Goal: Information Seeking & Learning: Learn about a topic

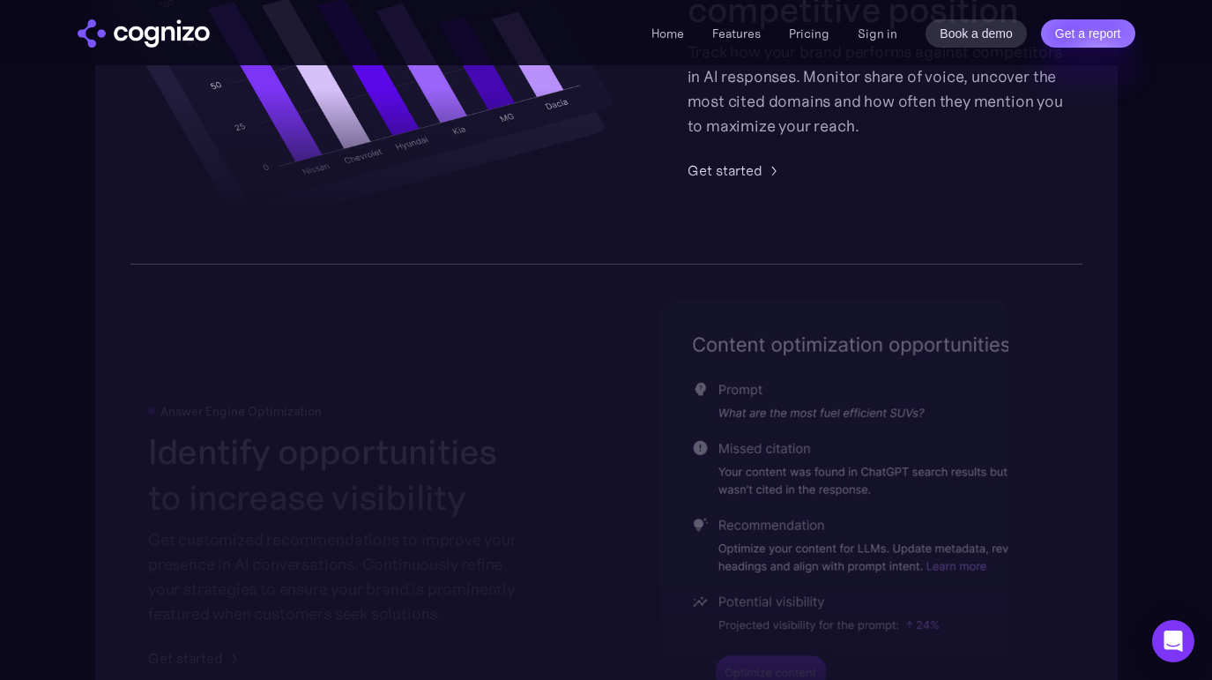
scroll to position [3526, 0]
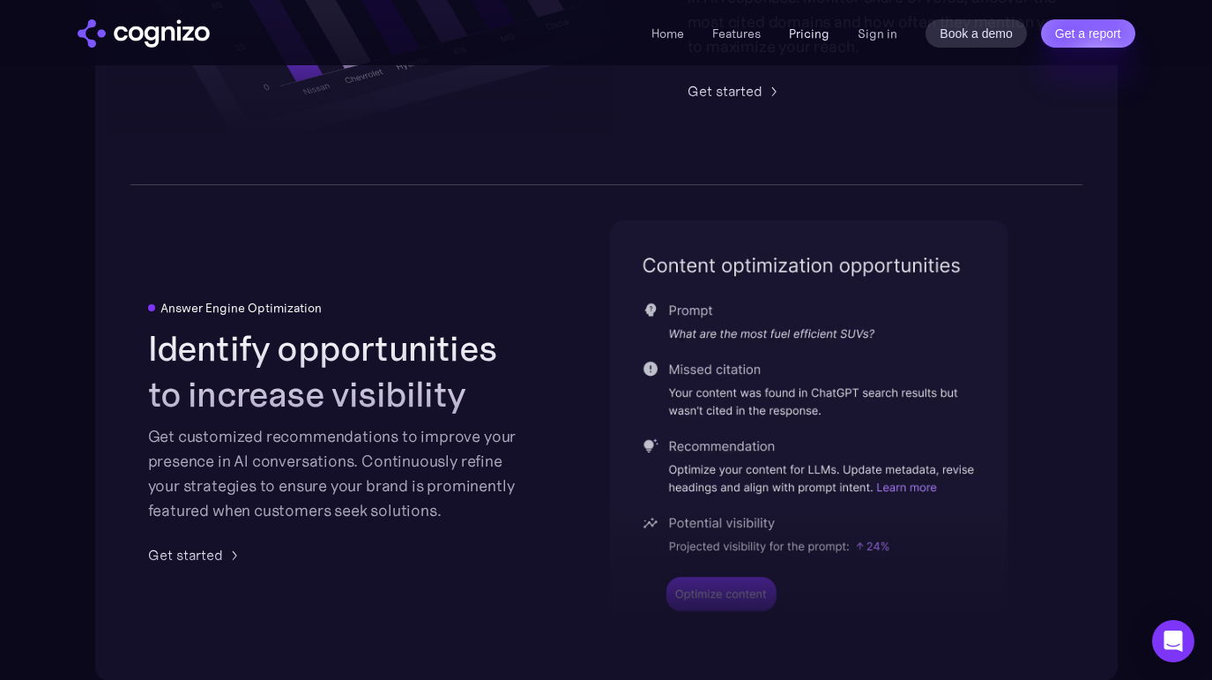
click at [824, 32] on link "Pricing" at bounding box center [809, 34] width 41 height 16
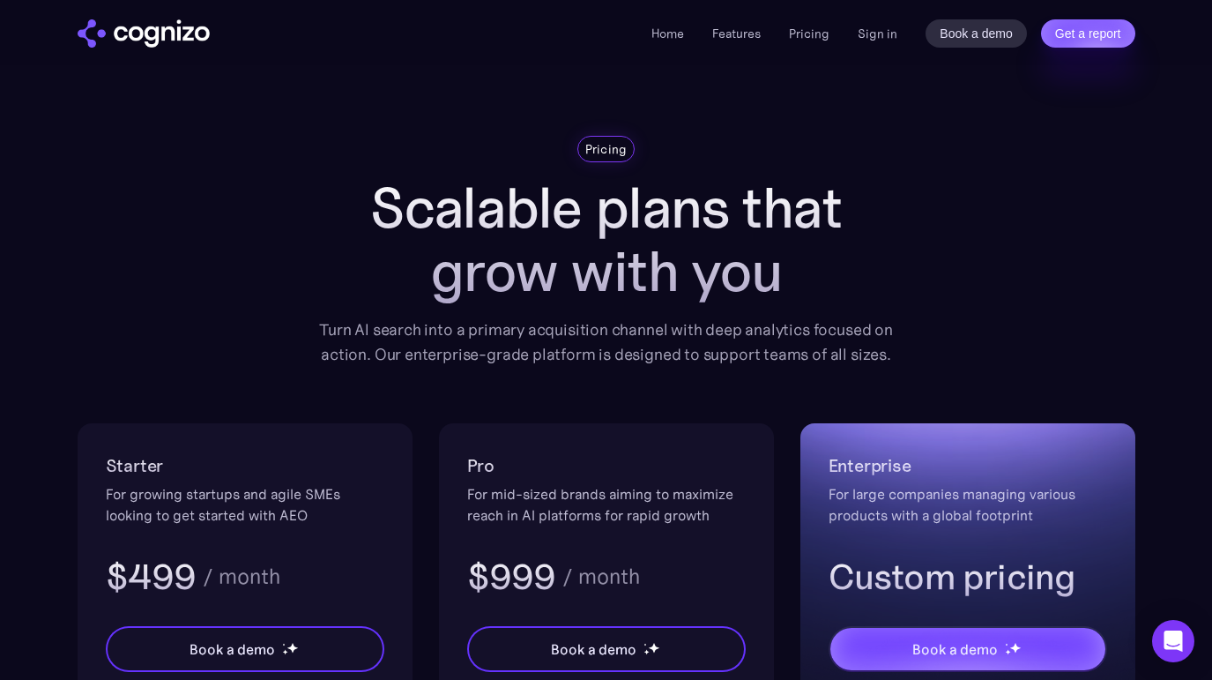
click at [162, 19] on div "Home Features Pricing Book a demo Get a report Sign in Book a demo Get a report" at bounding box center [606, 32] width 1212 height 65
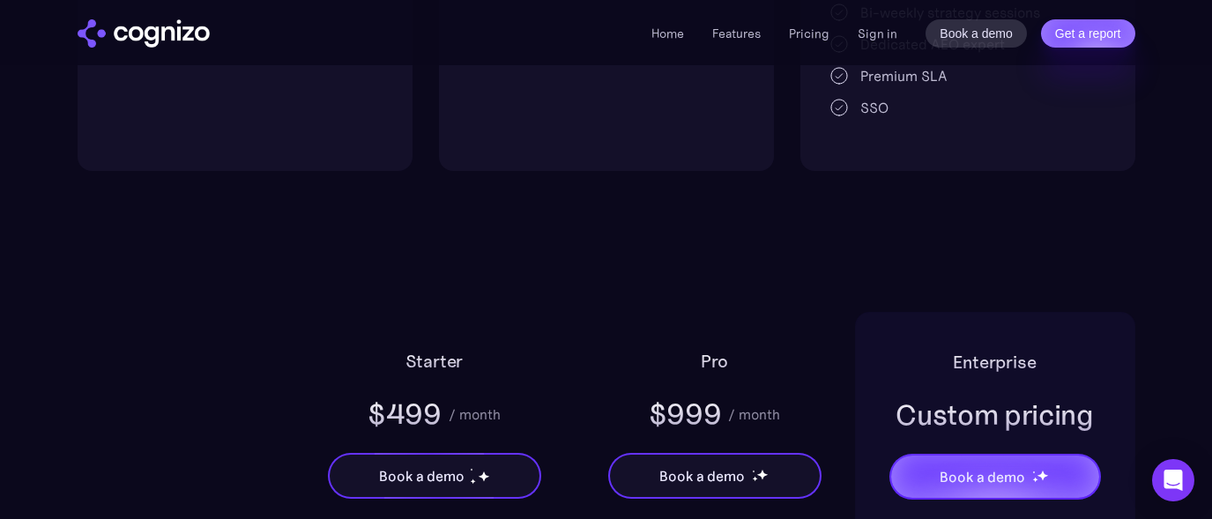
scroll to position [841, 0]
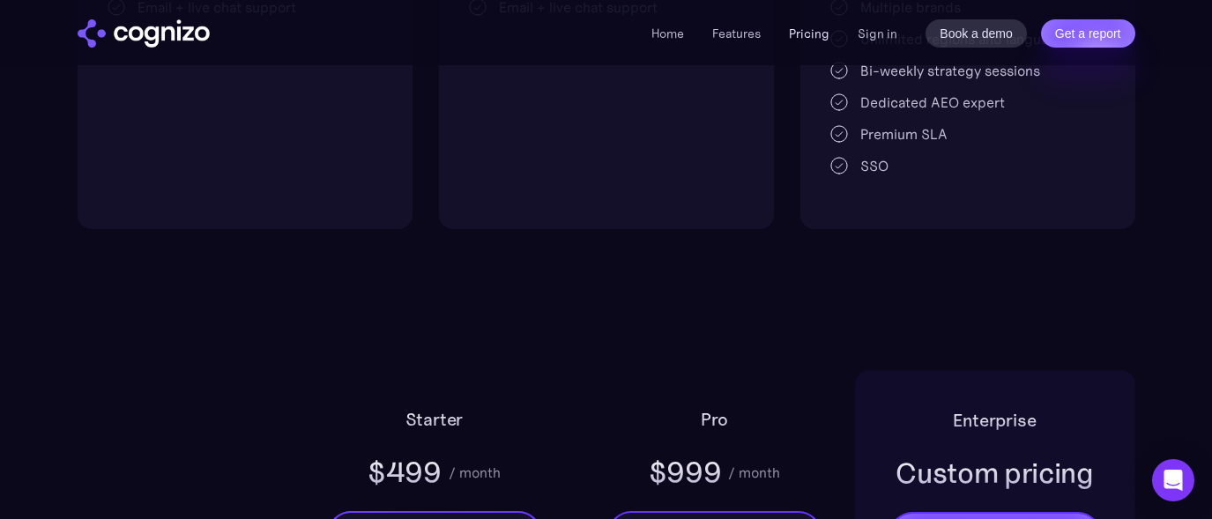
click at [805, 37] on link "Pricing" at bounding box center [809, 34] width 41 height 16
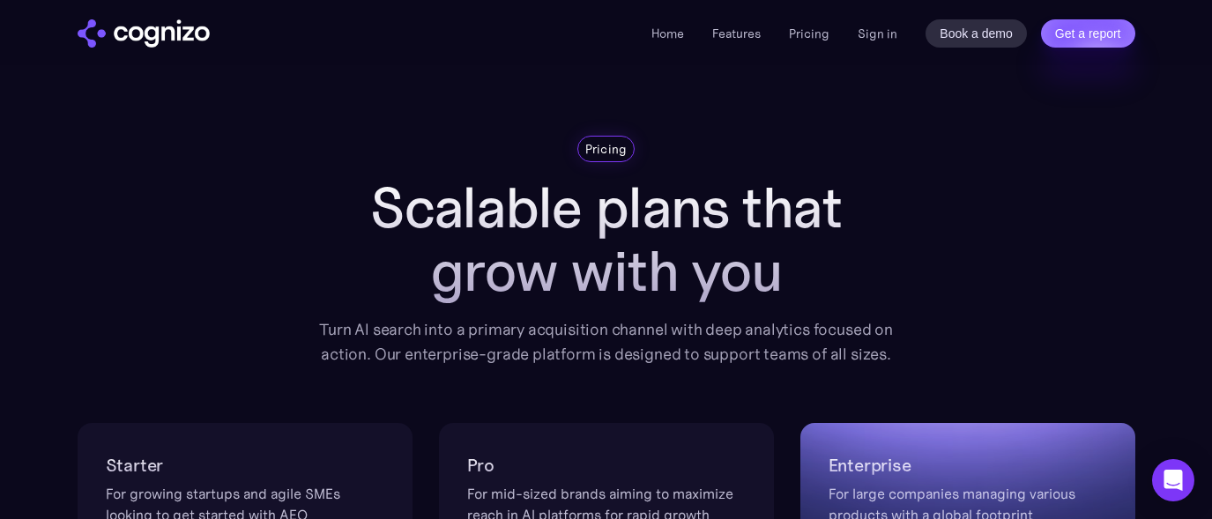
click at [166, 34] on img "home" at bounding box center [144, 33] width 132 height 28
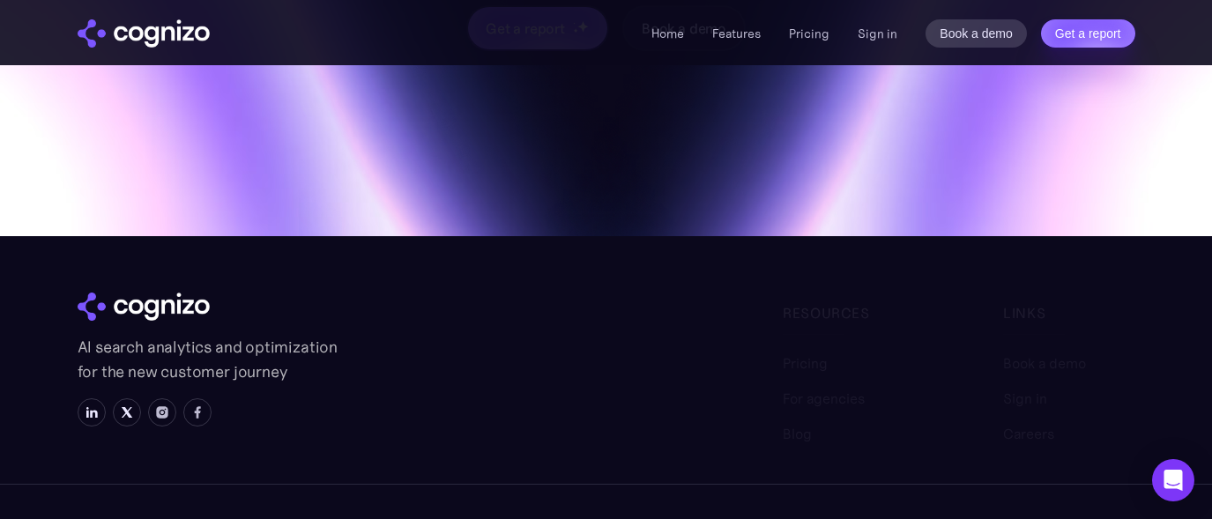
scroll to position [7248, 0]
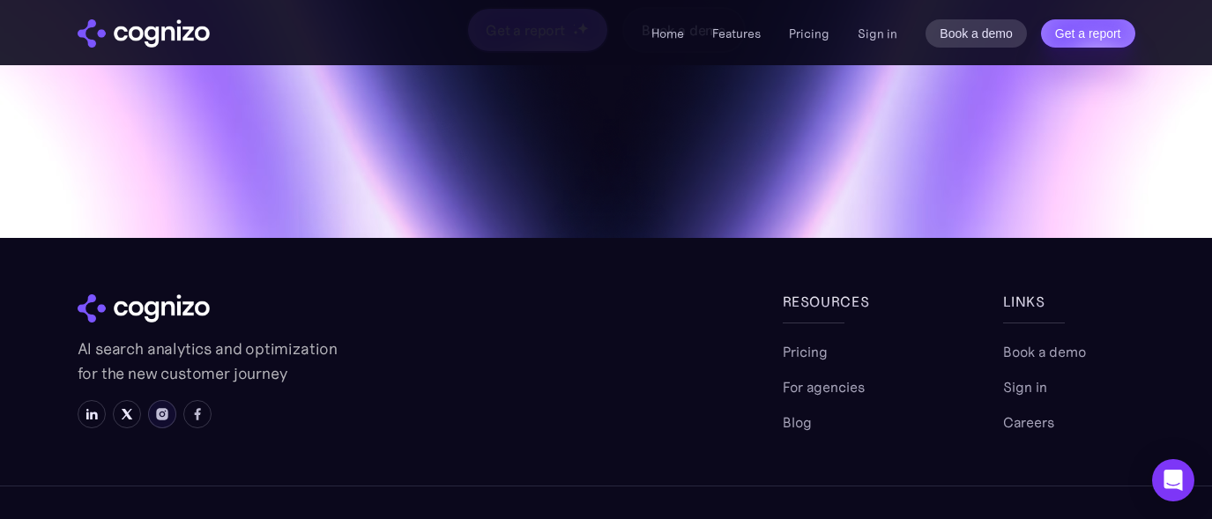
click at [166, 407] on img at bounding box center [162, 414] width 14 height 14
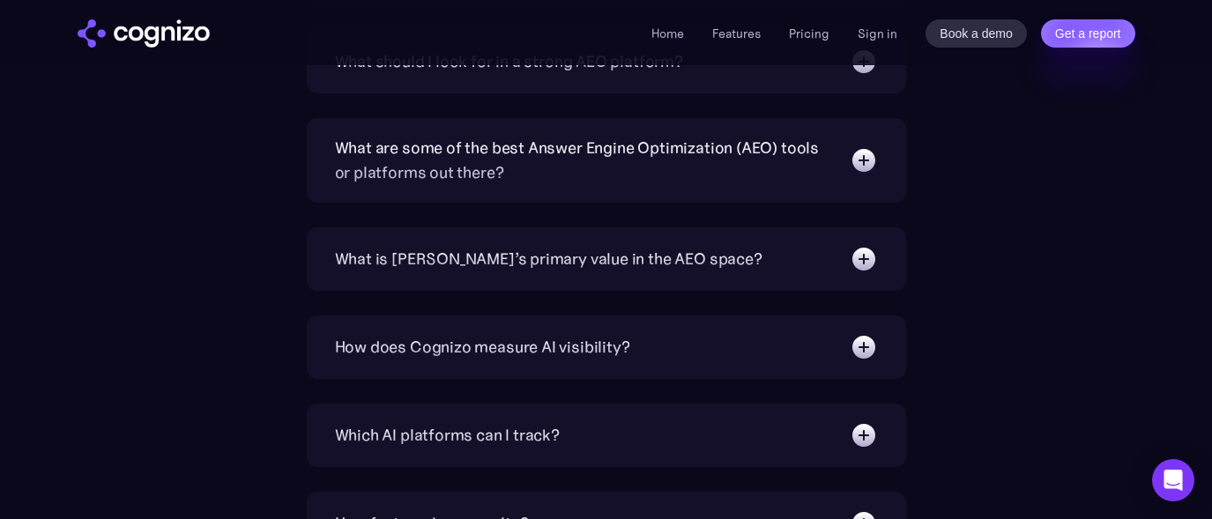
scroll to position [5018, 0]
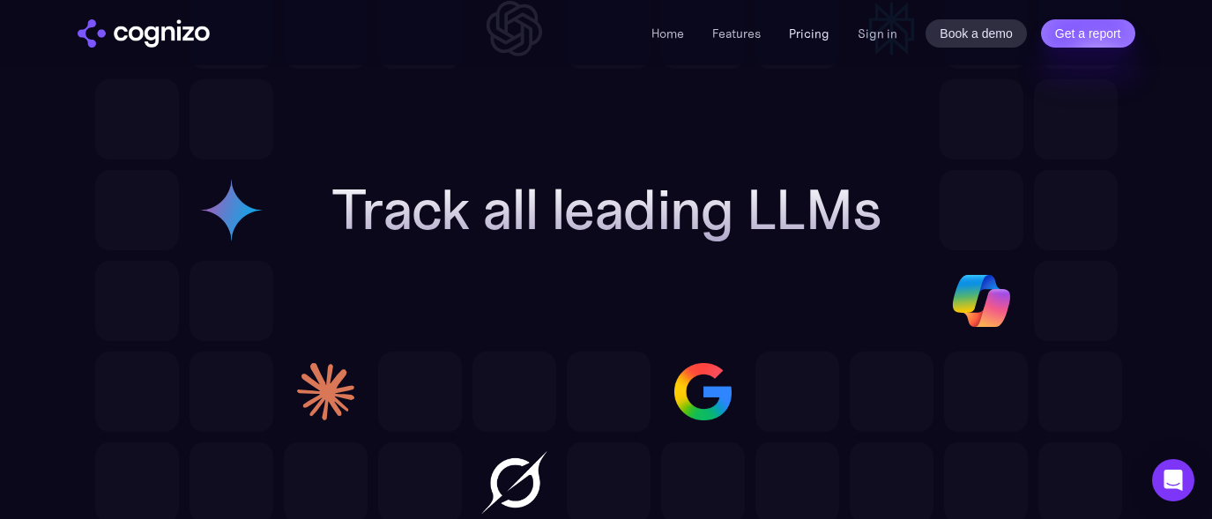
click at [800, 30] on link "Pricing" at bounding box center [809, 34] width 41 height 16
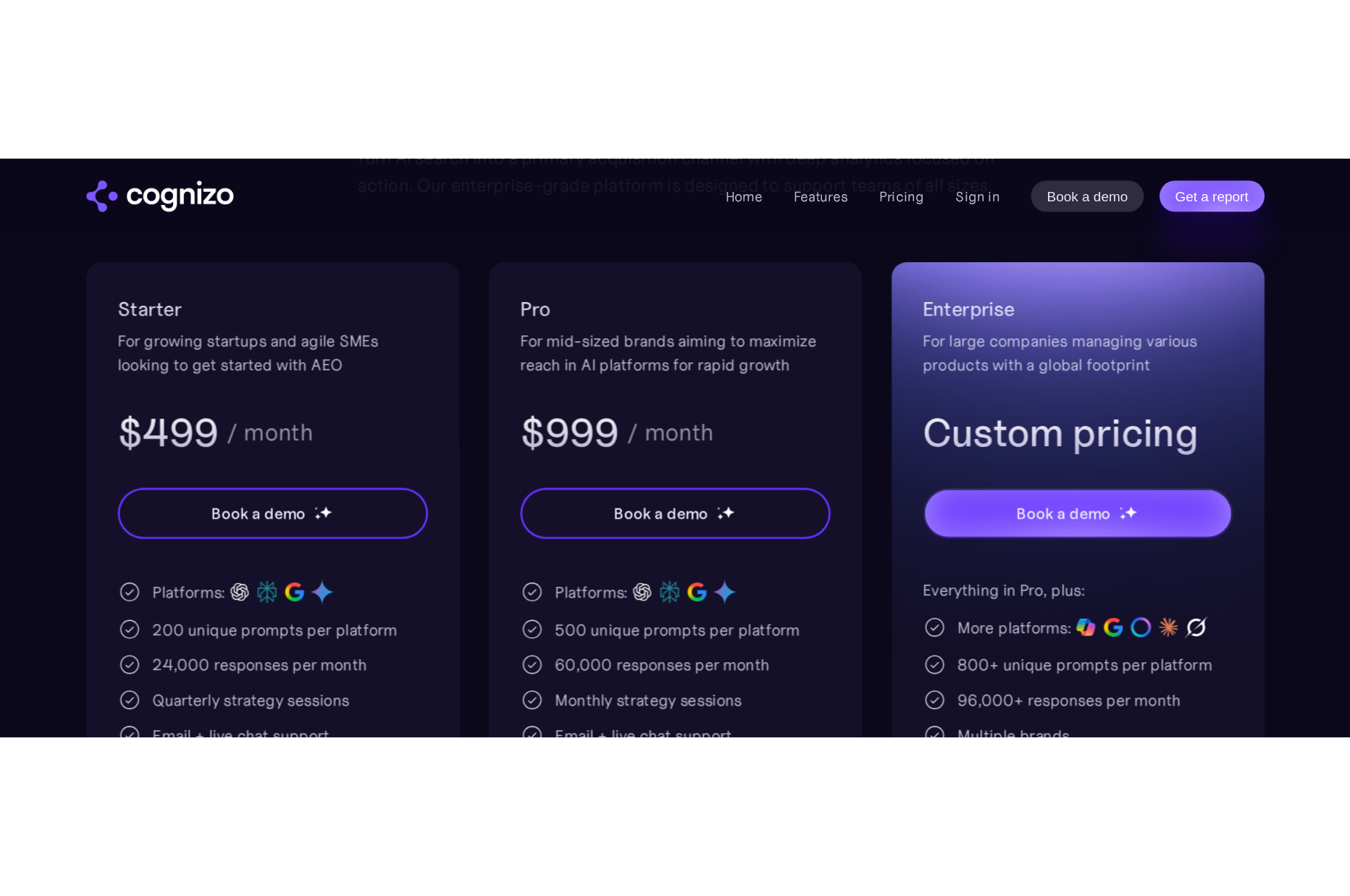
scroll to position [248, 0]
